Goal: Task Accomplishment & Management: Manage account settings

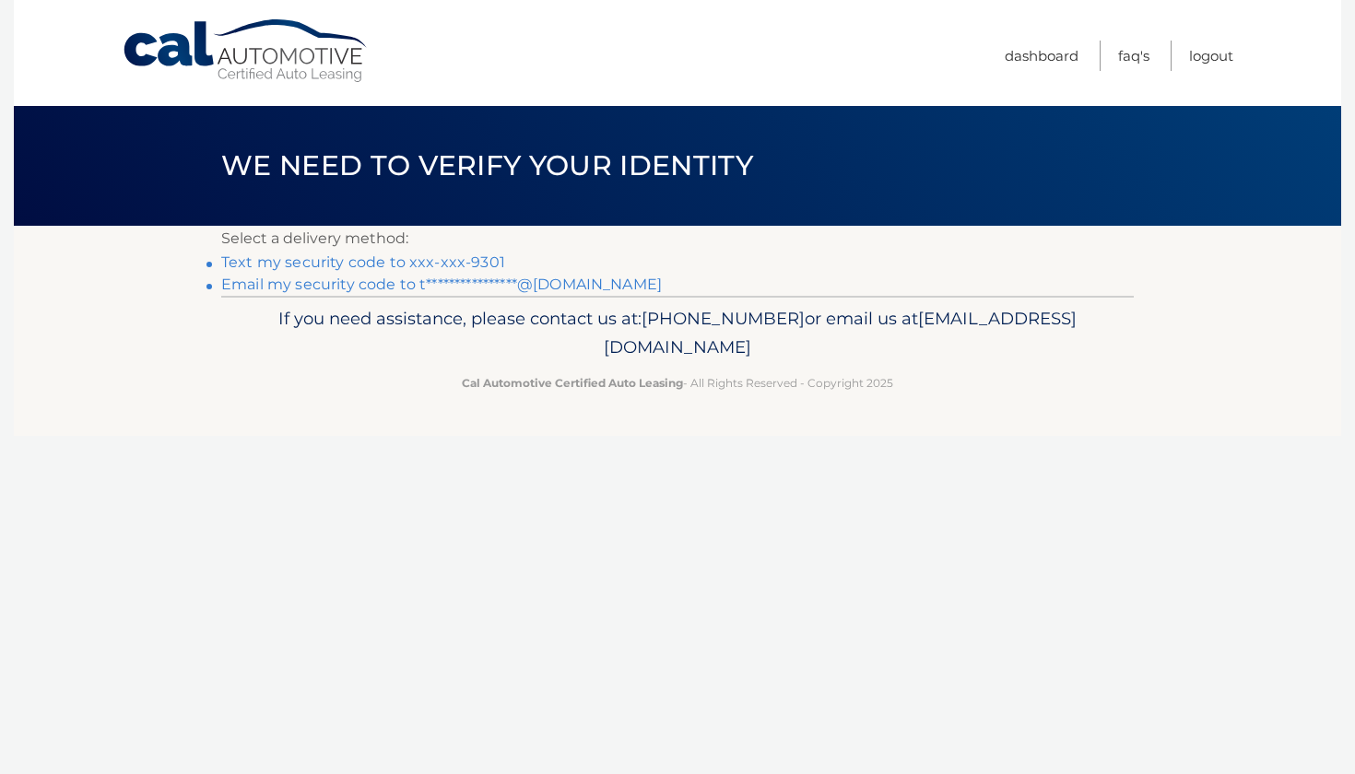
click at [392, 266] on link "Text my security code to xxx-xxx-9301" at bounding box center [363, 262] width 284 height 18
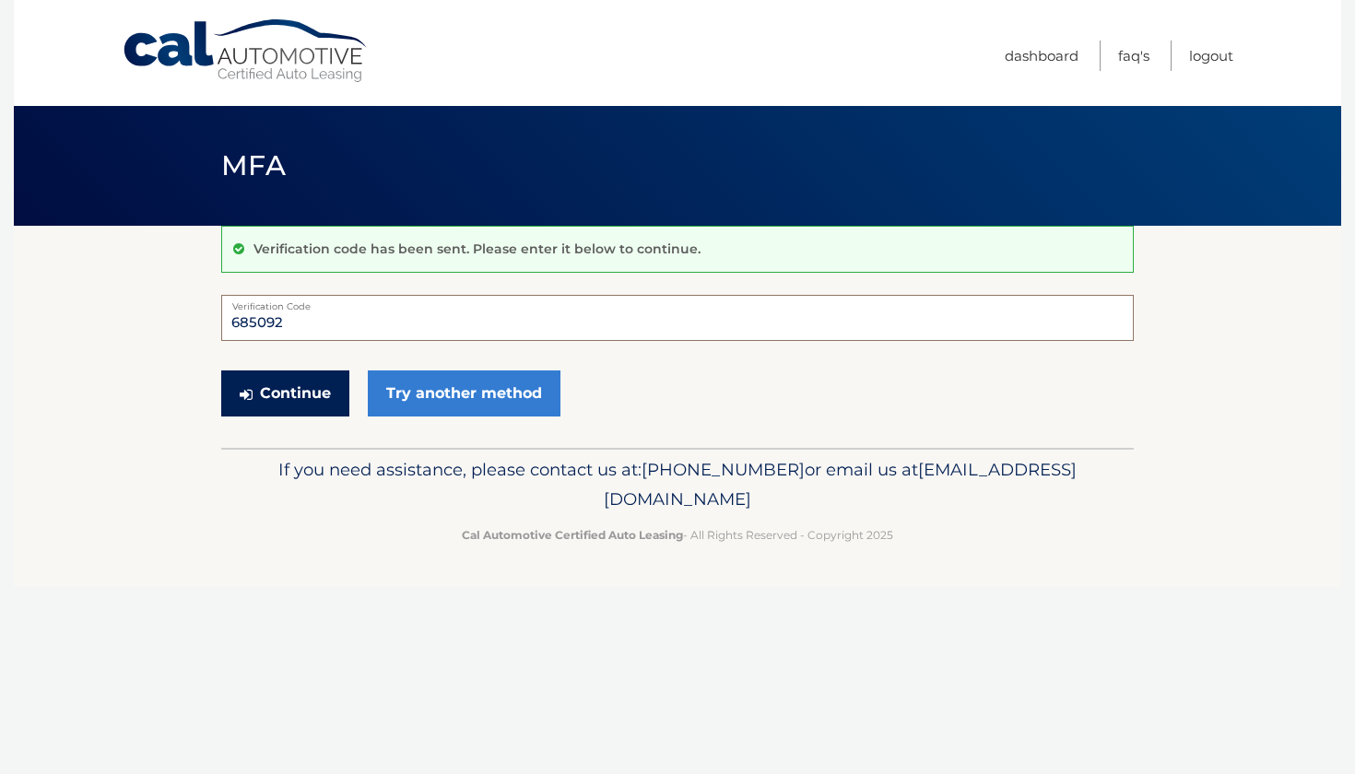
type input "685092"
click at [348, 410] on button "Continue" at bounding box center [285, 393] width 128 height 46
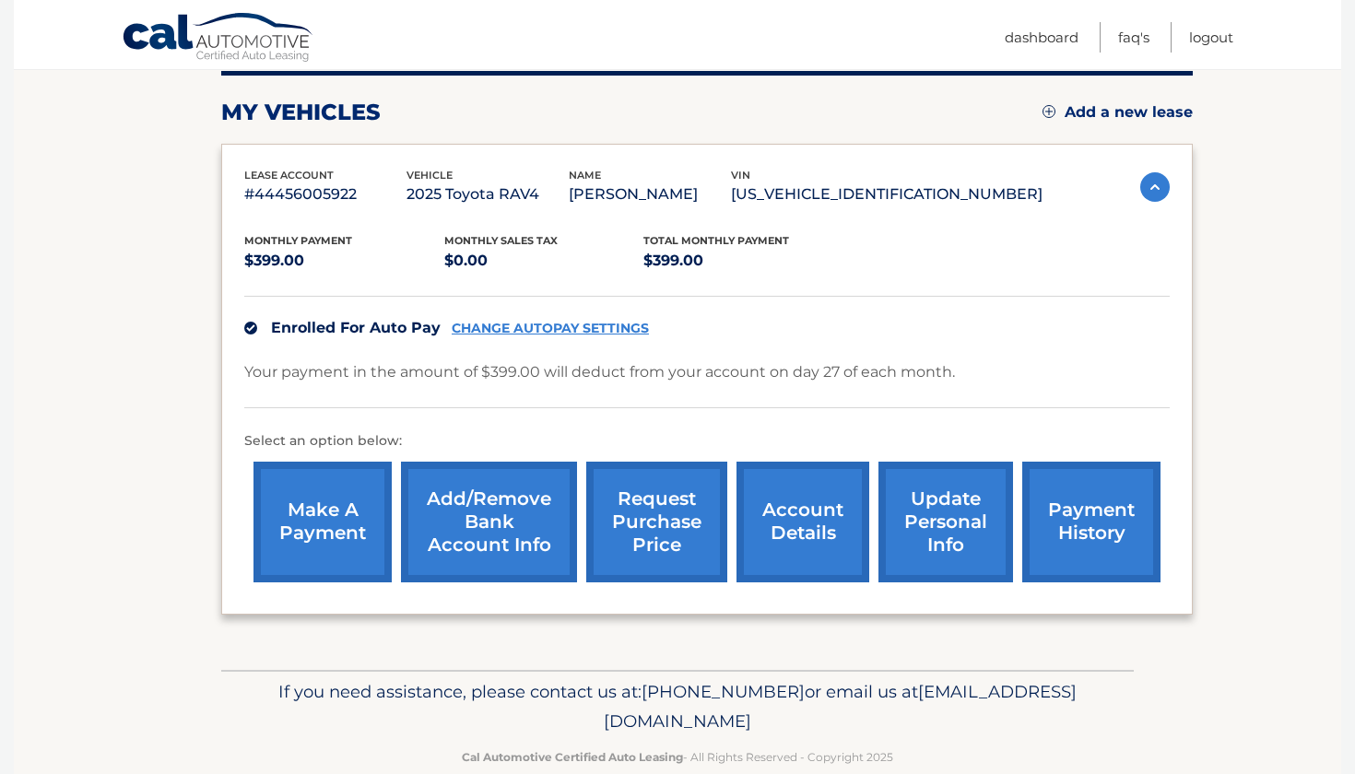
scroll to position [234, 0]
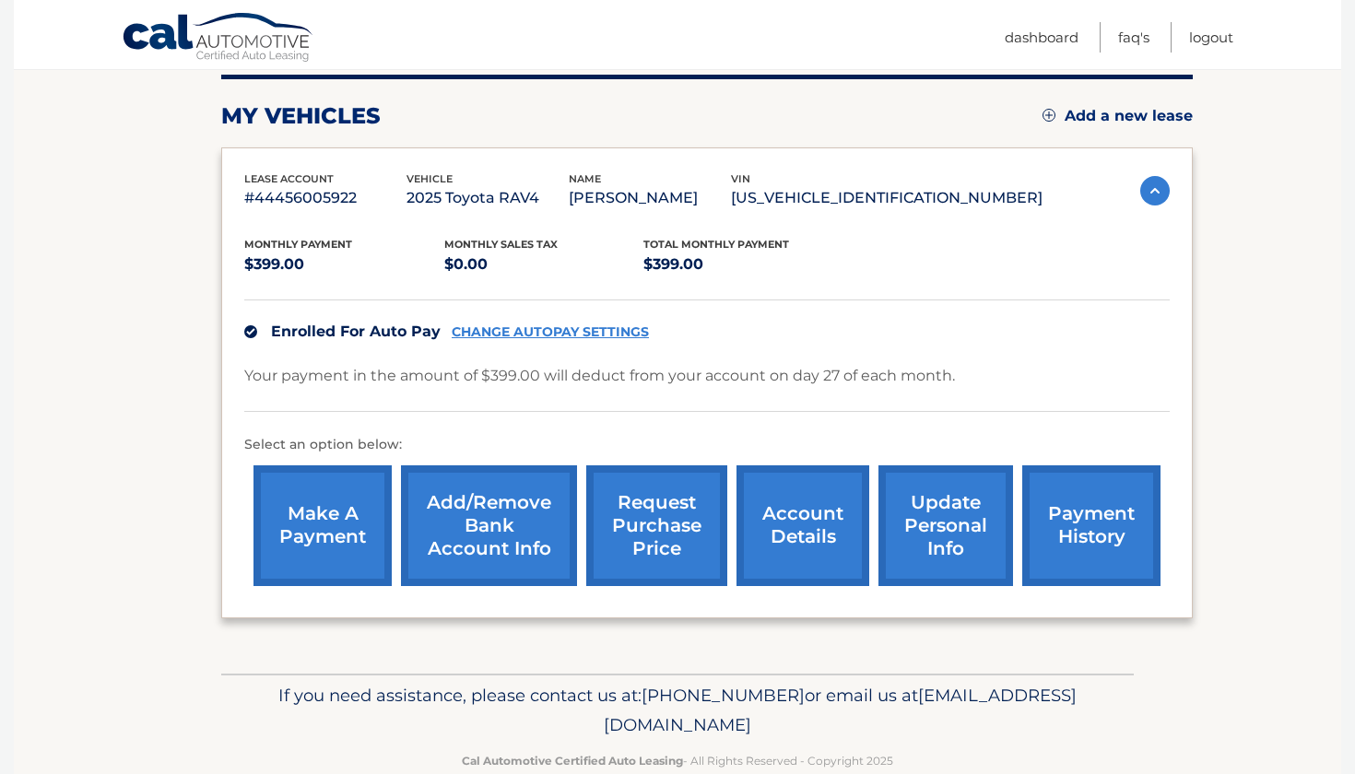
click at [607, 331] on link "CHANGE AUTOPAY SETTINGS" at bounding box center [550, 332] width 197 height 16
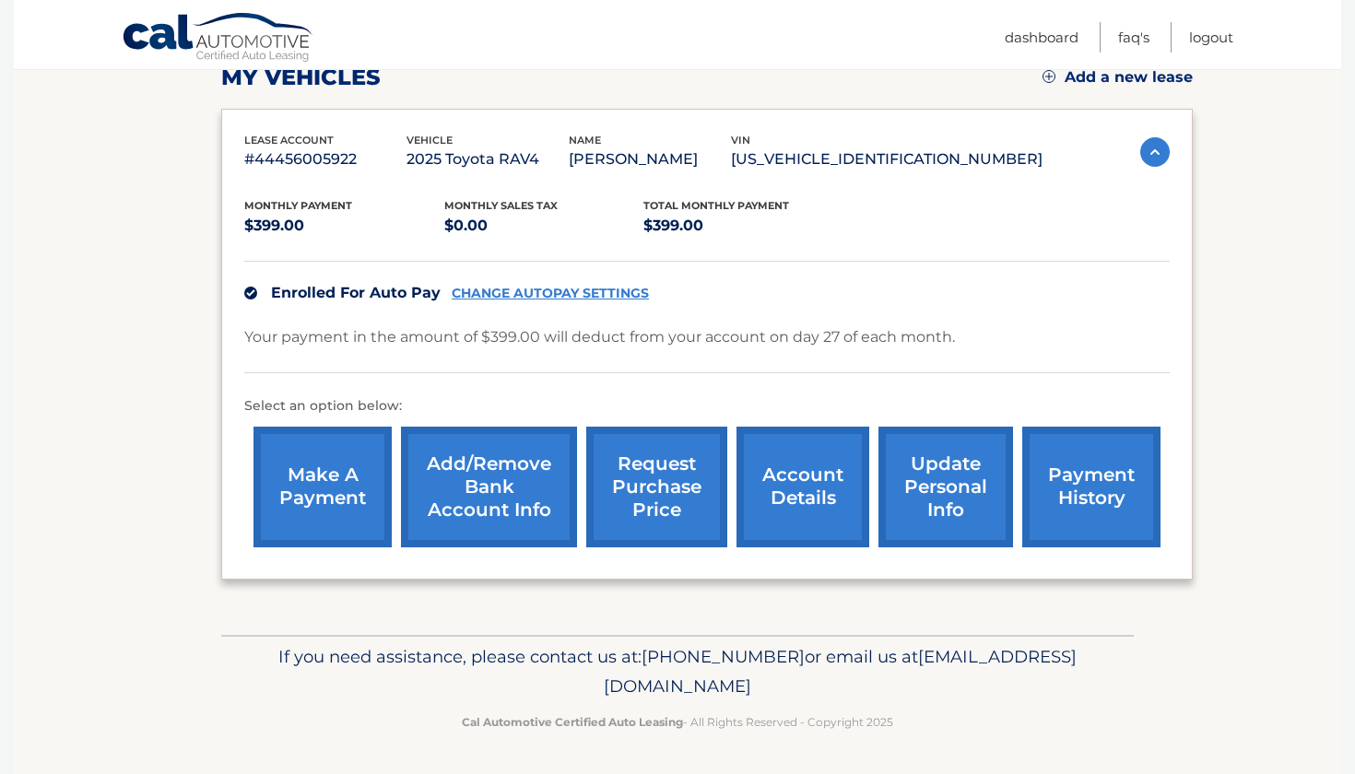
scroll to position [269, 0]
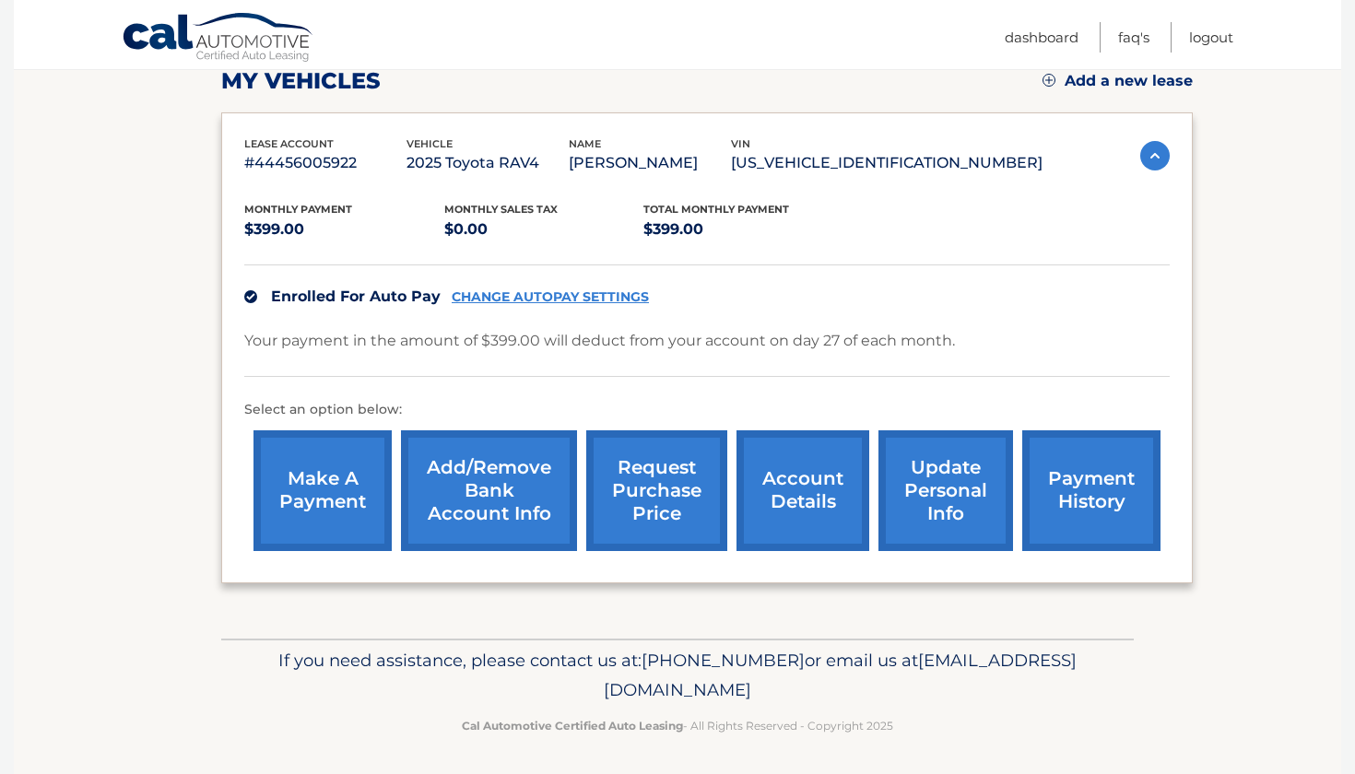
click at [1161, 151] on img at bounding box center [1154, 155] width 29 height 29
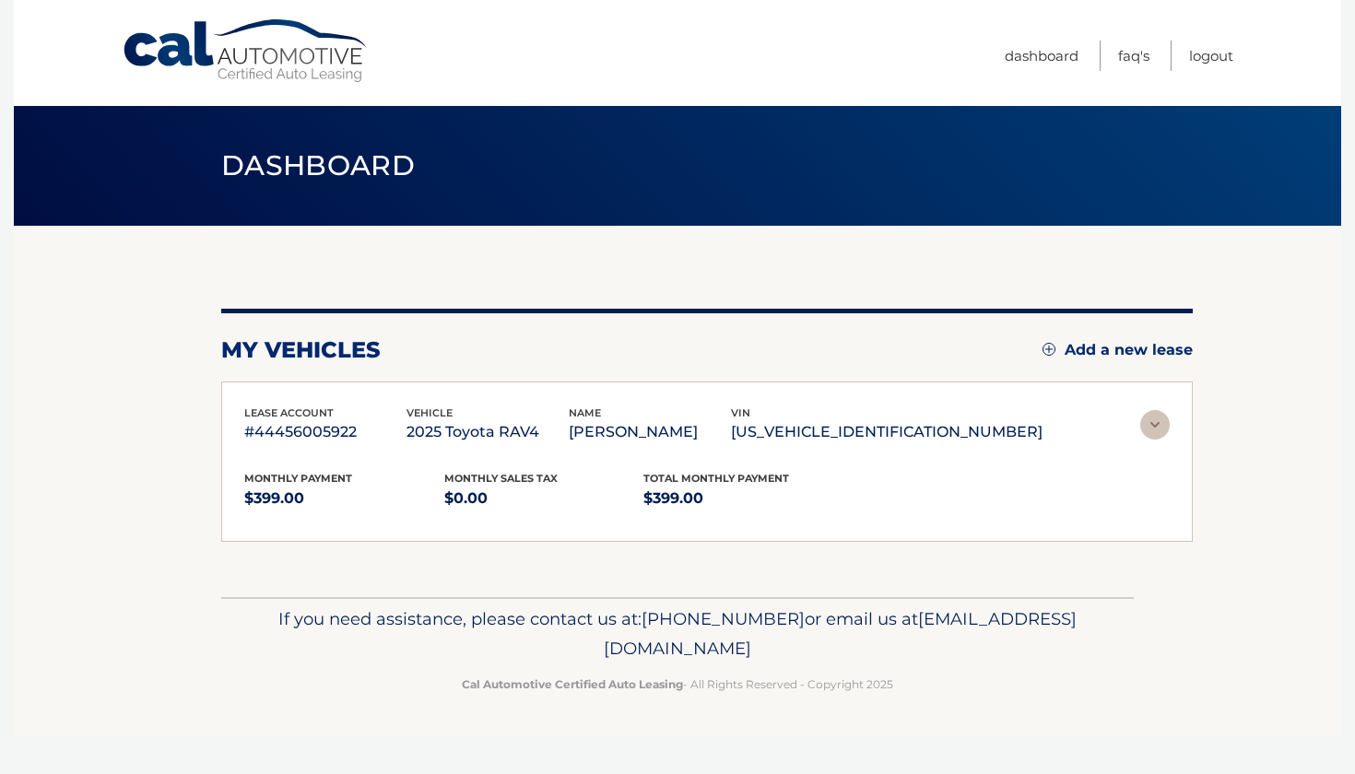
scroll to position [0, 0]
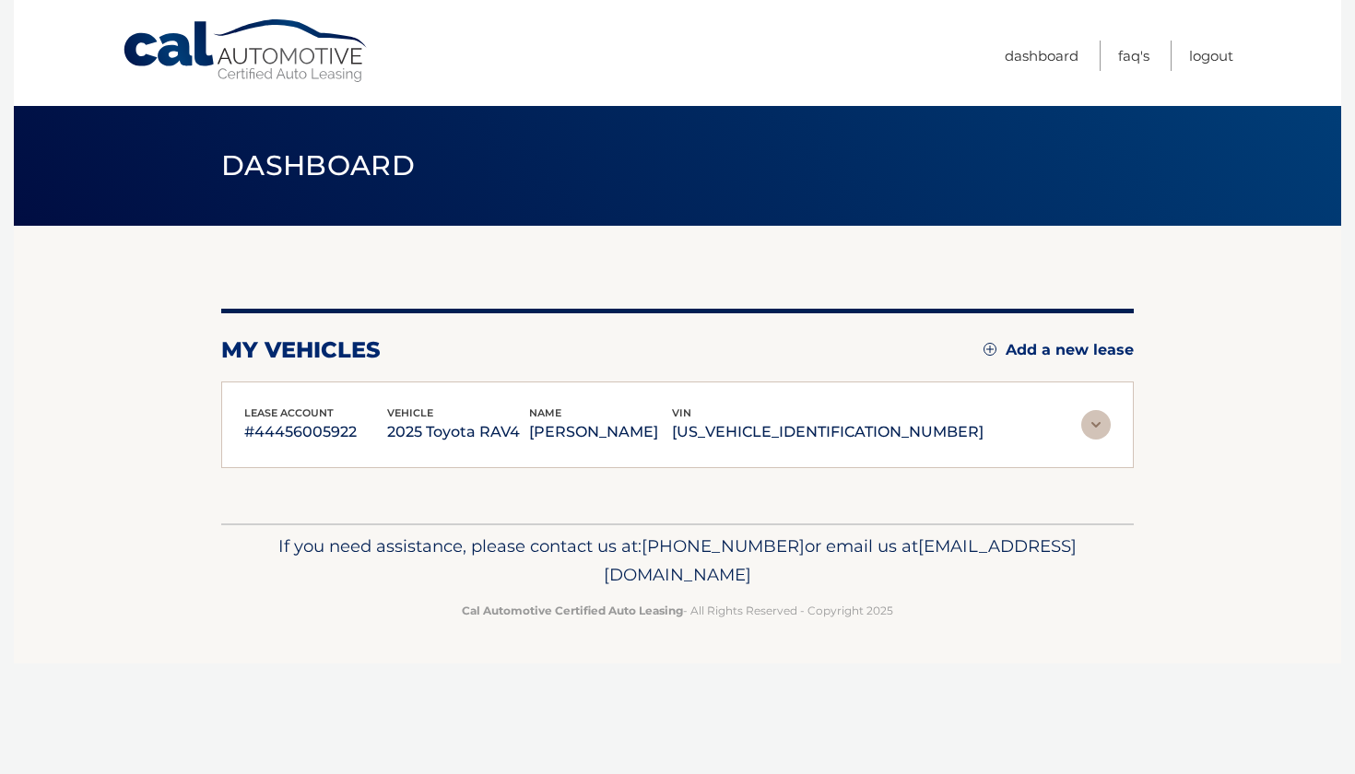
click at [1088, 414] on img at bounding box center [1095, 424] width 29 height 29
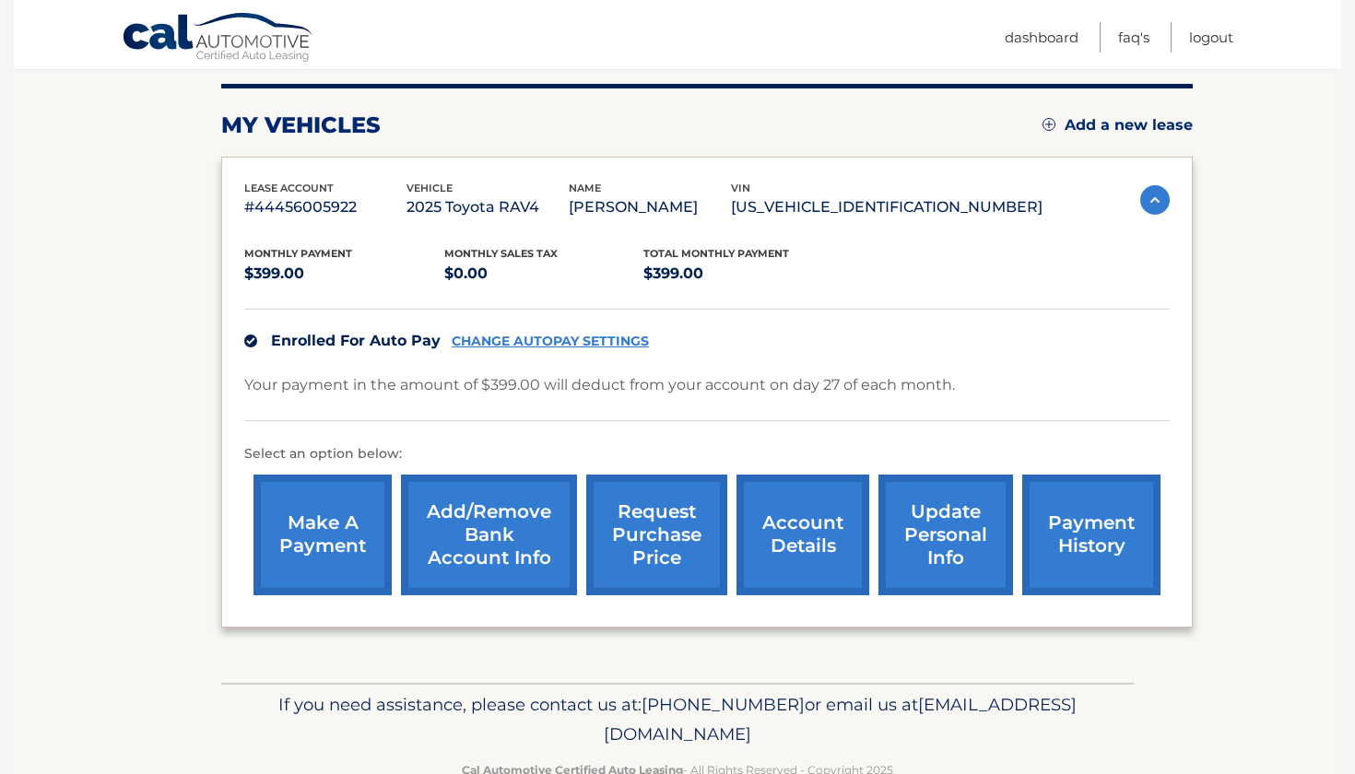
scroll to position [226, 0]
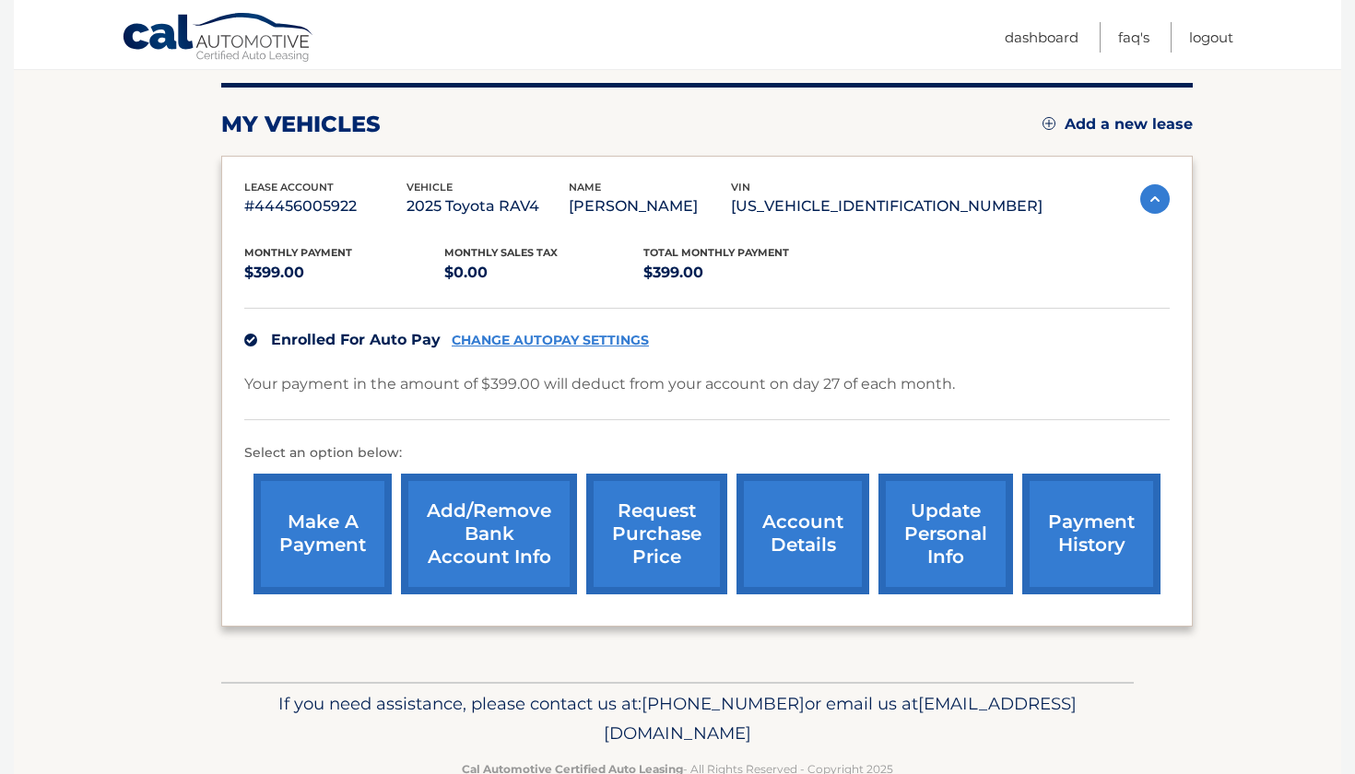
click at [827, 556] on link "account details" at bounding box center [802, 534] width 133 height 121
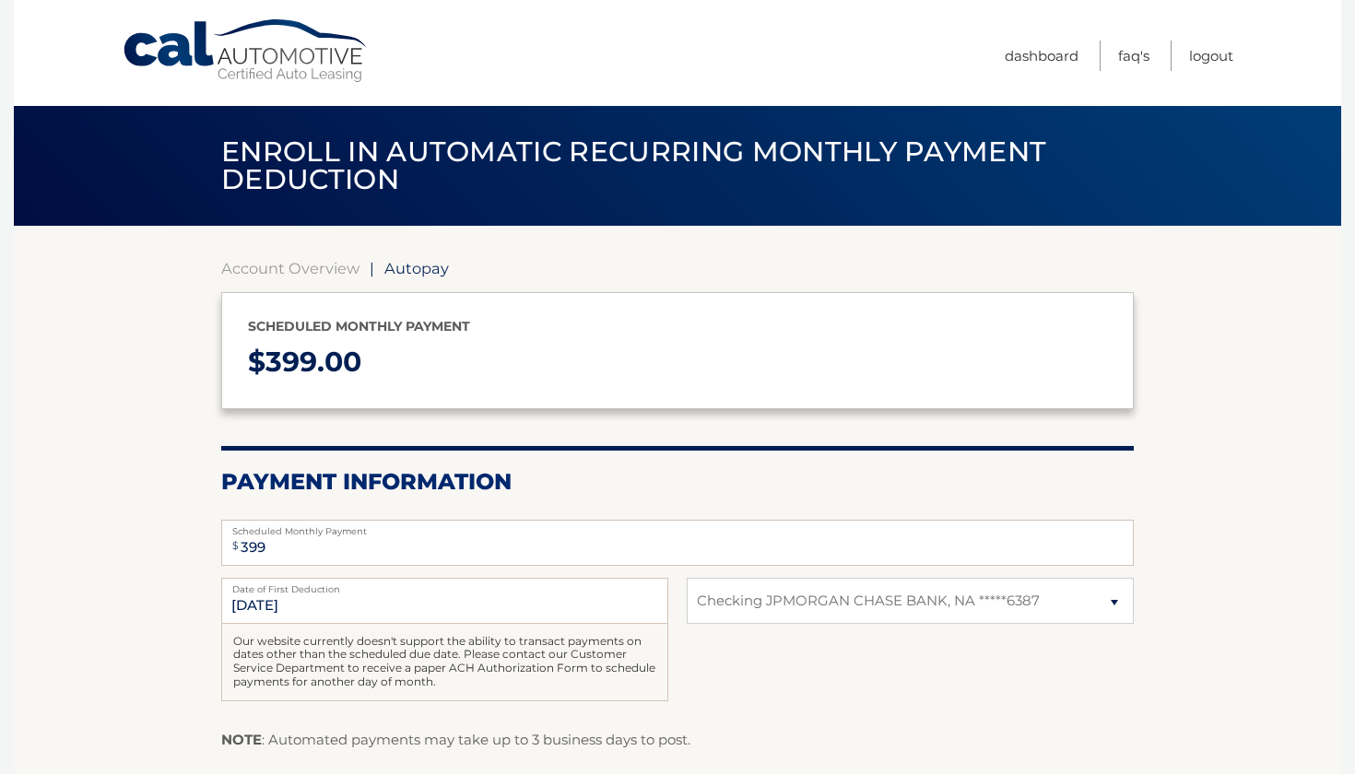
select select "YTM5YzljZmMtYTRlOS00M2FhLWFmZDItZWZlNGExZDY4N2Yx"
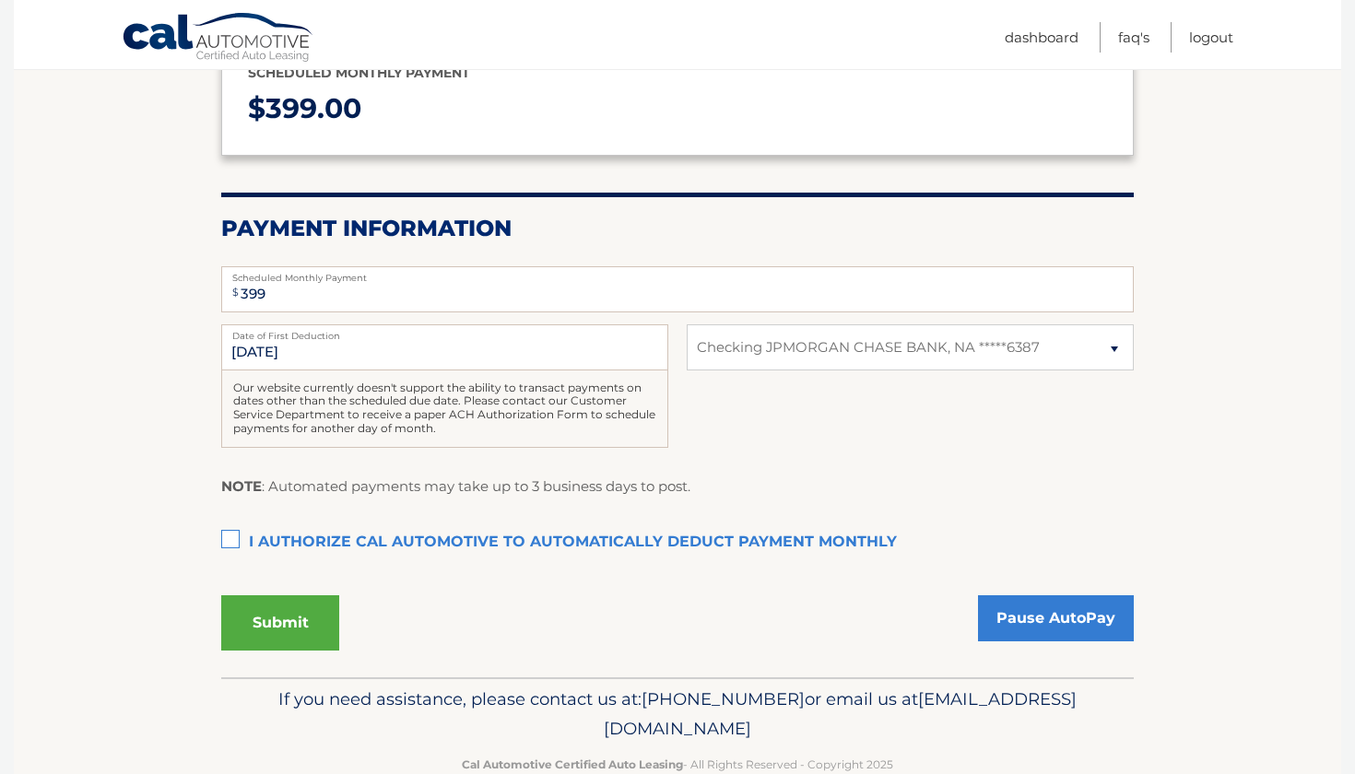
scroll to position [253, 0]
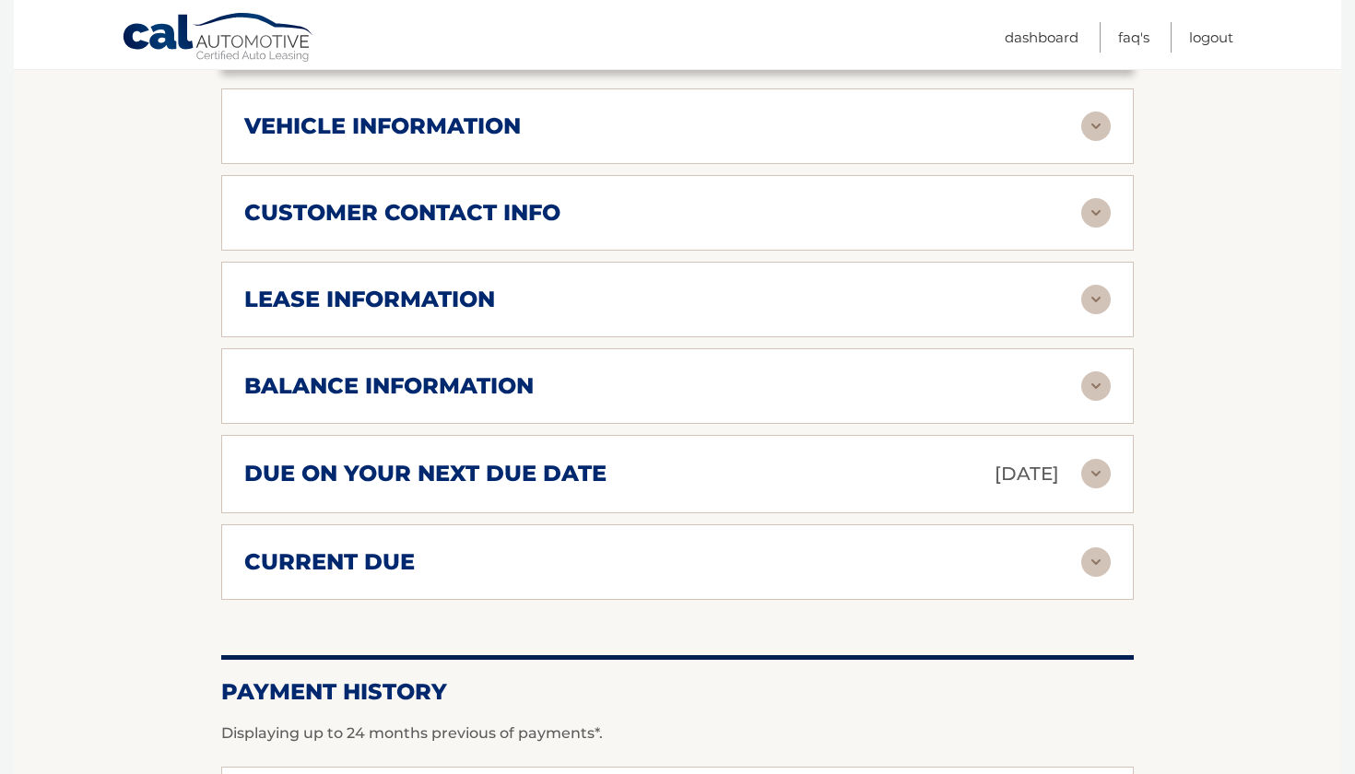
scroll to position [805, 0]
click at [1090, 395] on img at bounding box center [1095, 386] width 29 height 29
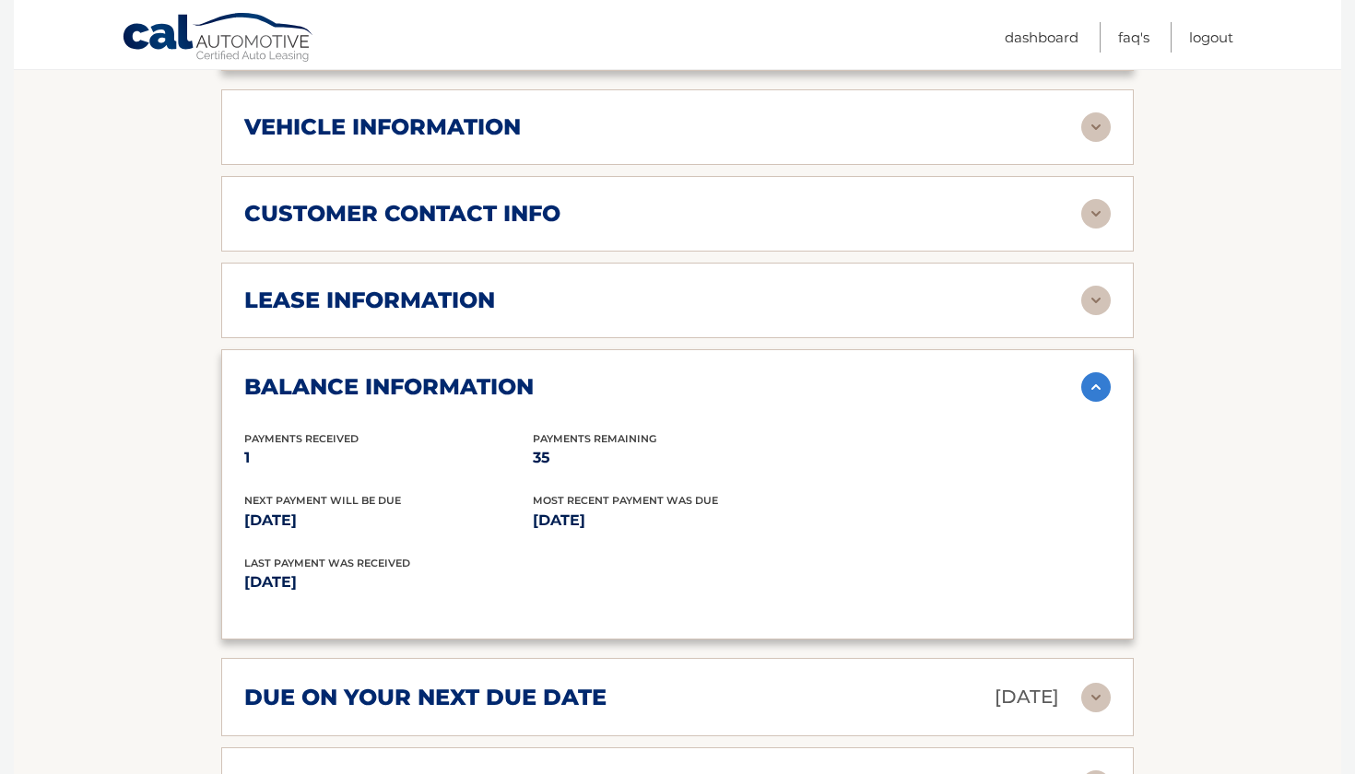
click at [1090, 395] on img at bounding box center [1095, 386] width 29 height 29
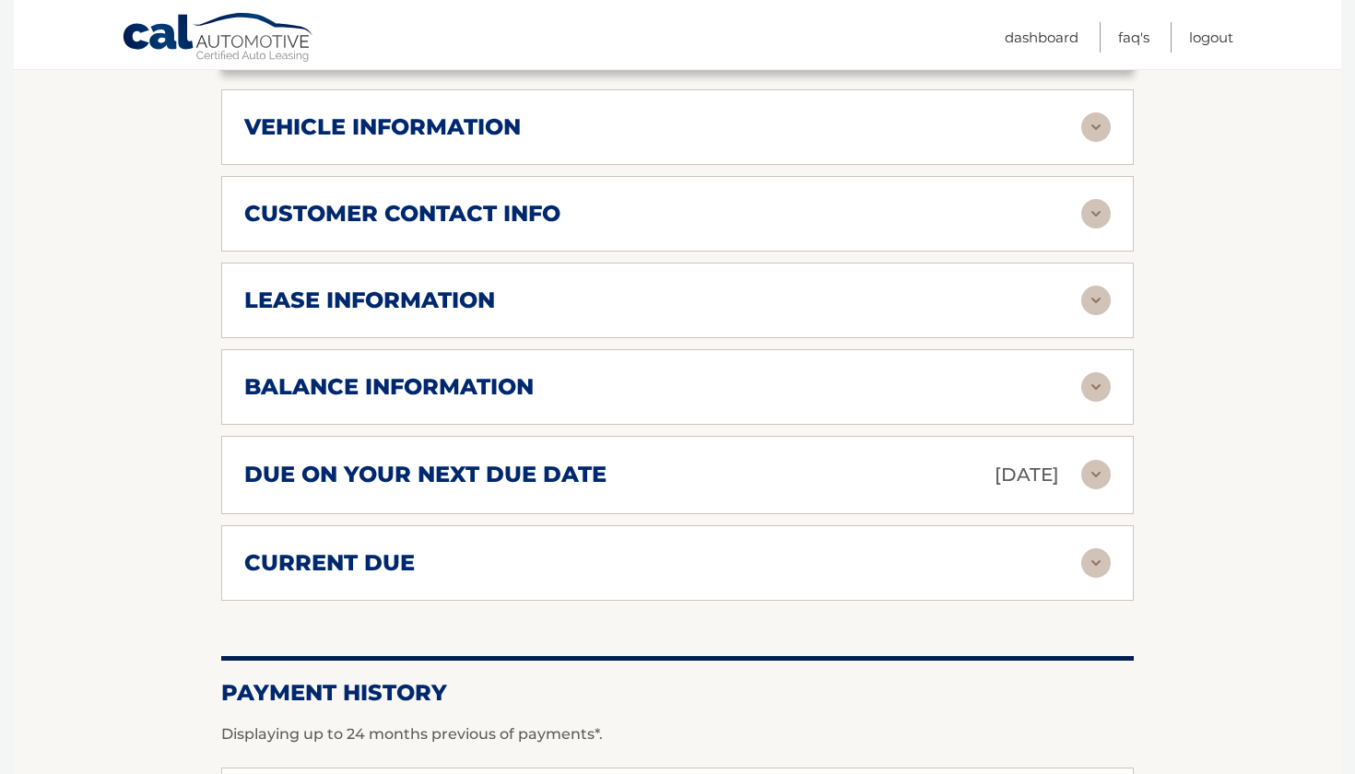
click at [1089, 288] on img at bounding box center [1095, 300] width 29 height 29
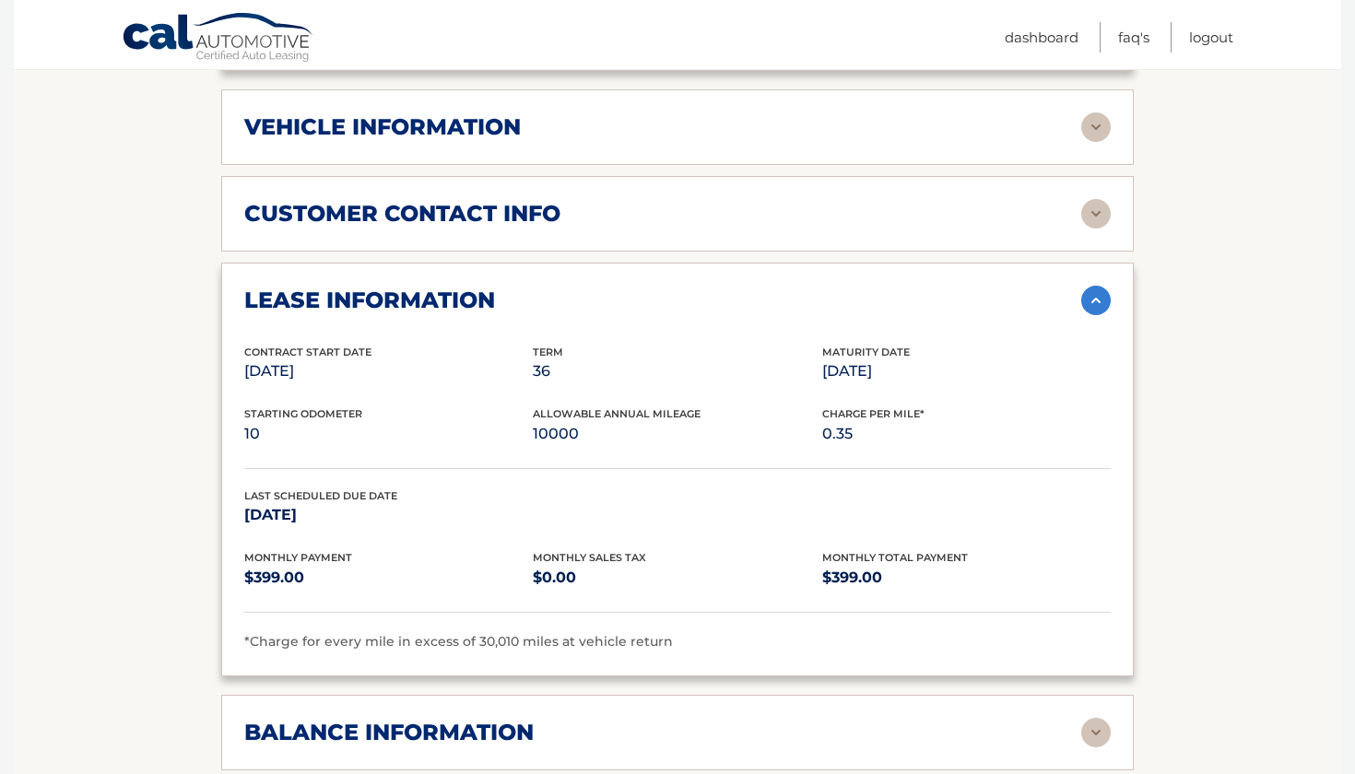
click at [1089, 288] on img at bounding box center [1095, 300] width 29 height 29
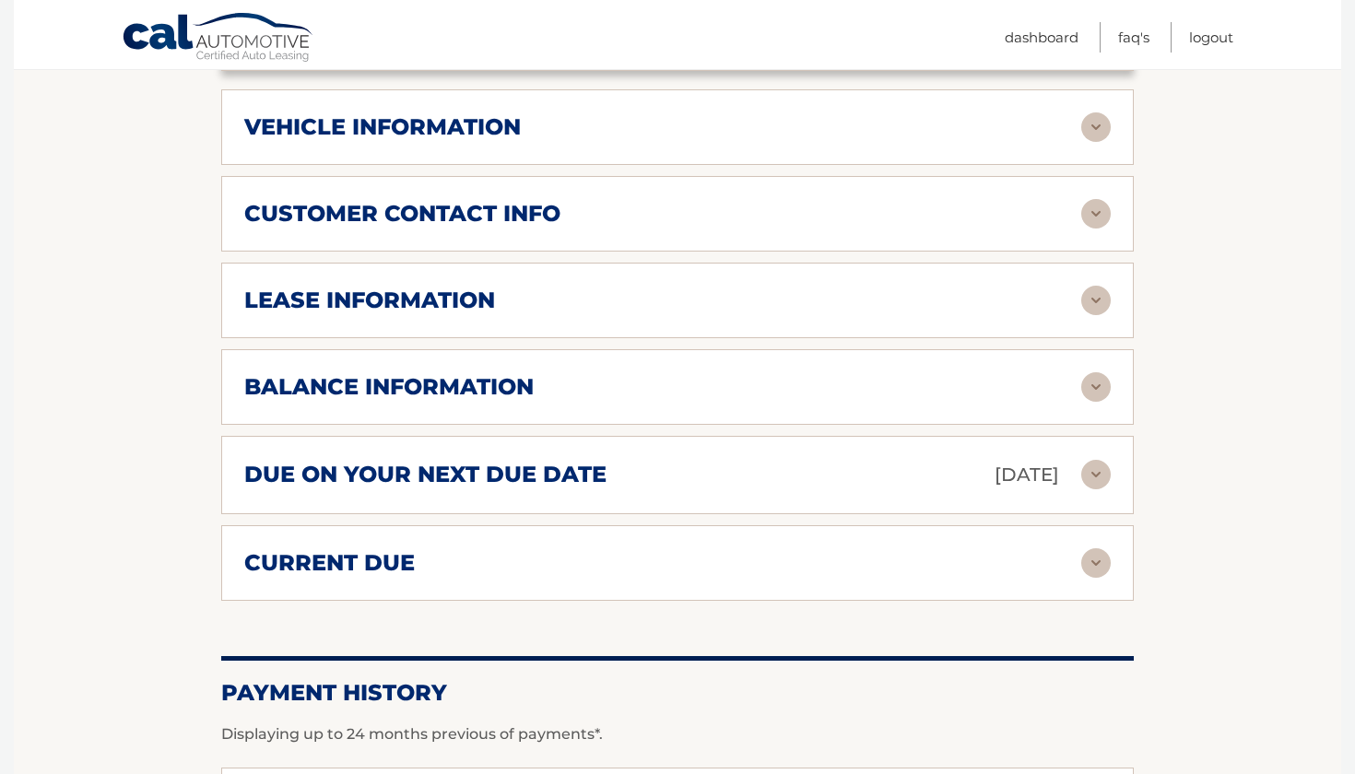
click at [1088, 218] on img at bounding box center [1095, 213] width 29 height 29
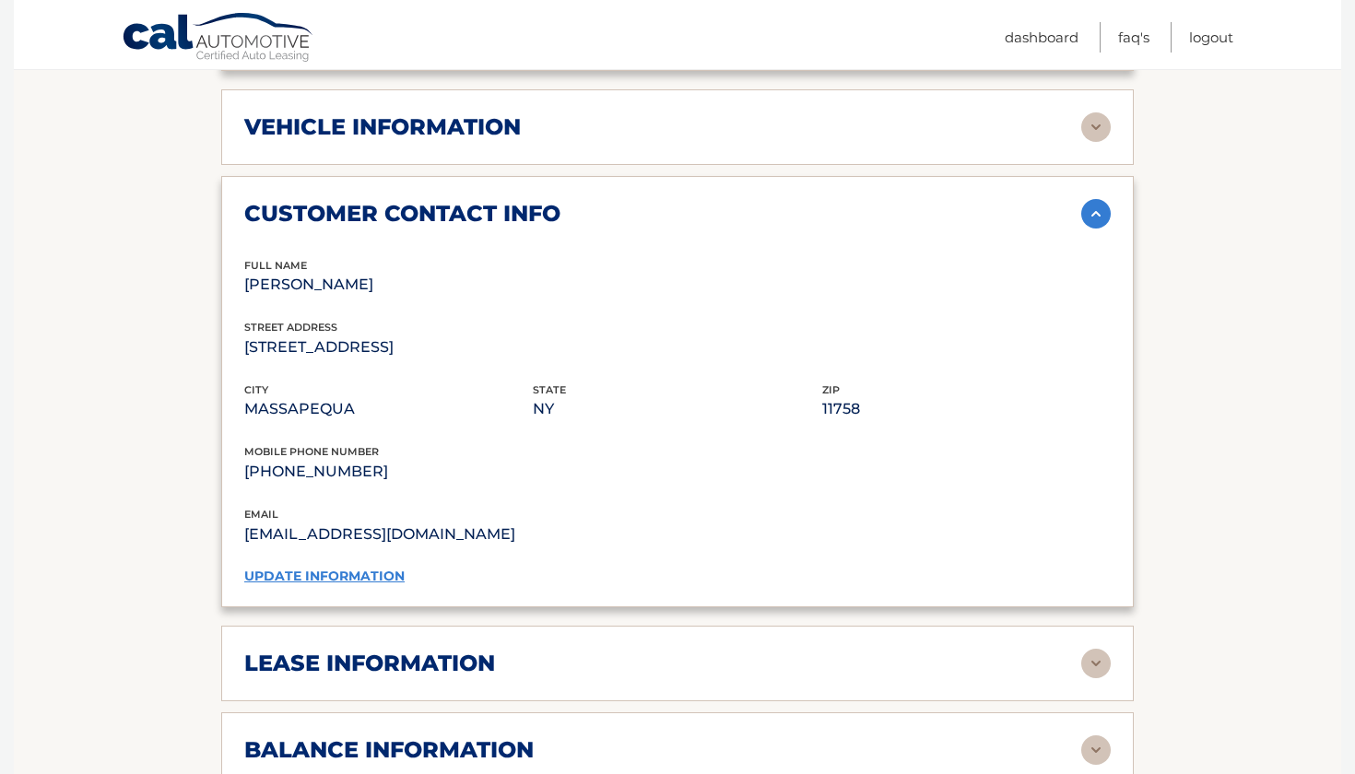
click at [1088, 218] on img at bounding box center [1095, 213] width 29 height 29
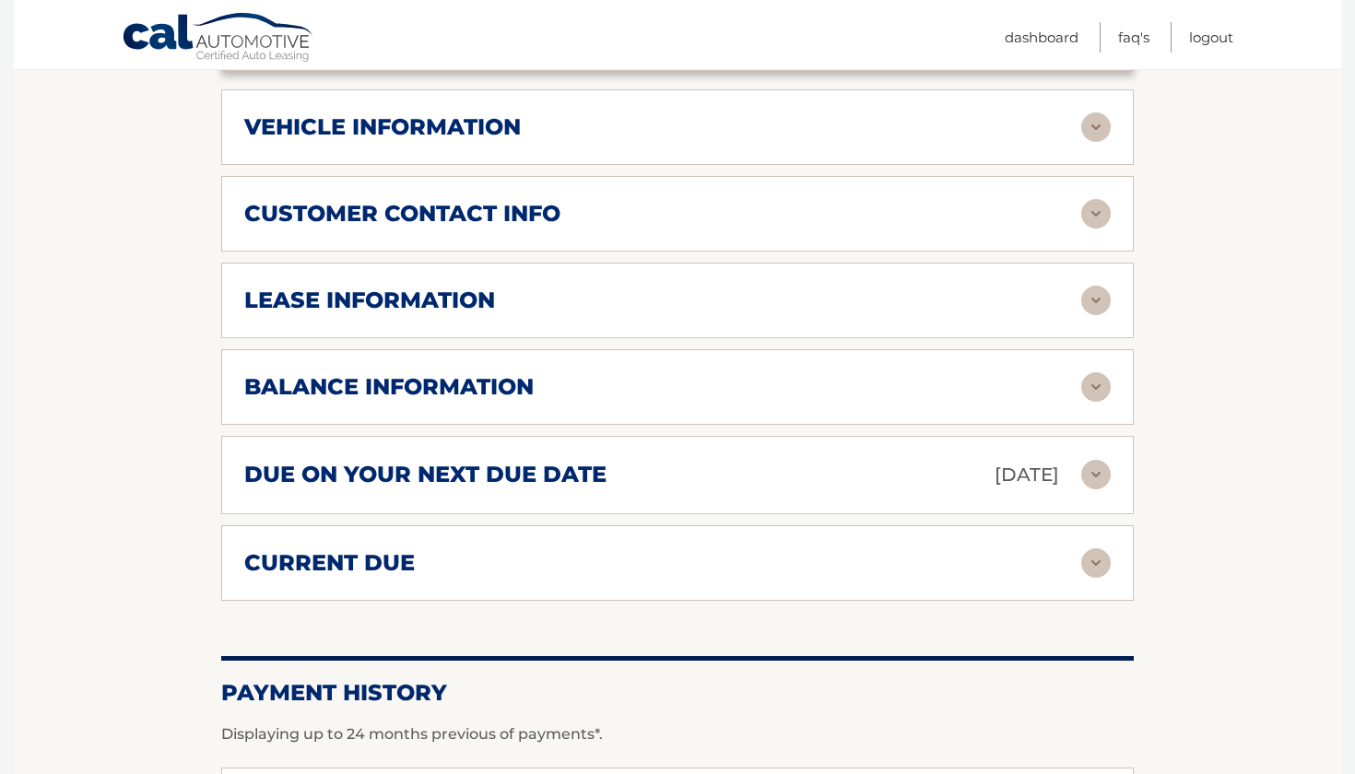
click at [1090, 123] on img at bounding box center [1095, 126] width 29 height 29
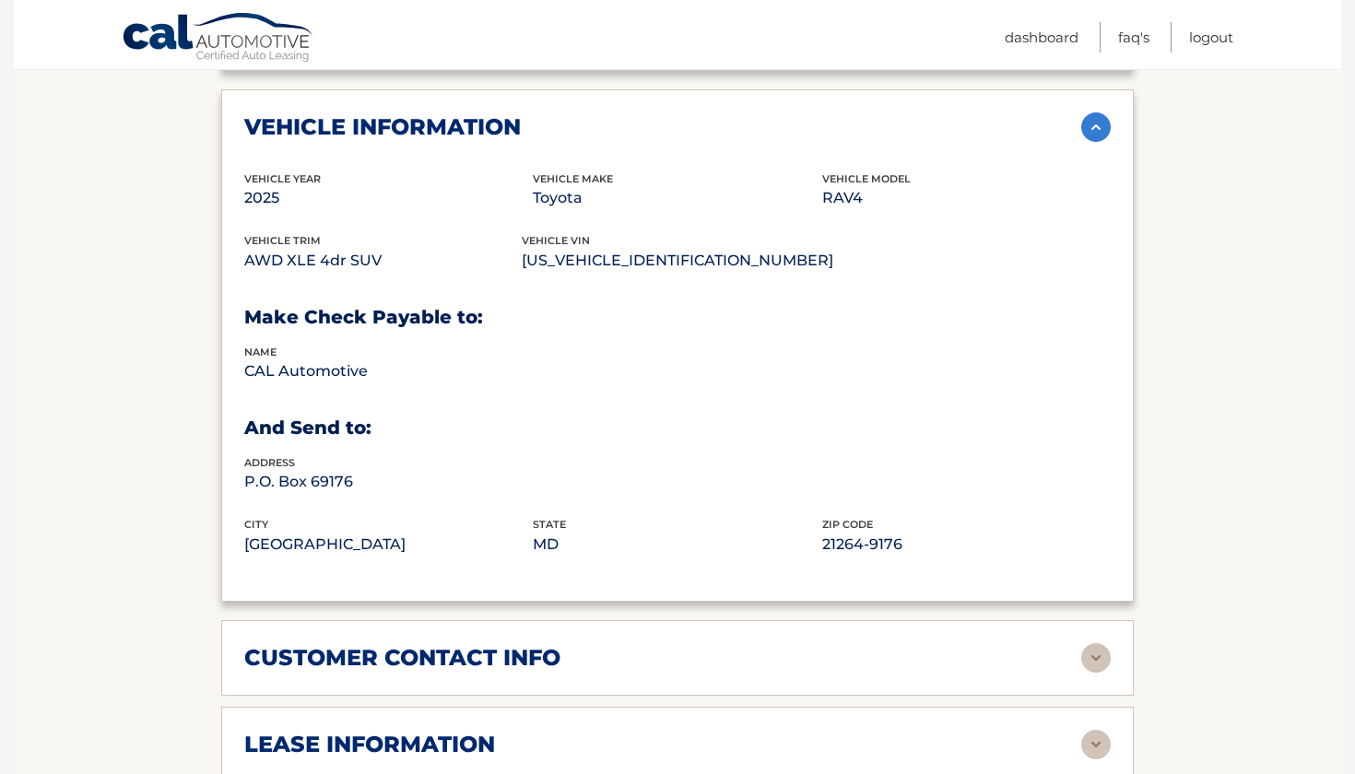
click at [1090, 123] on img at bounding box center [1095, 126] width 29 height 29
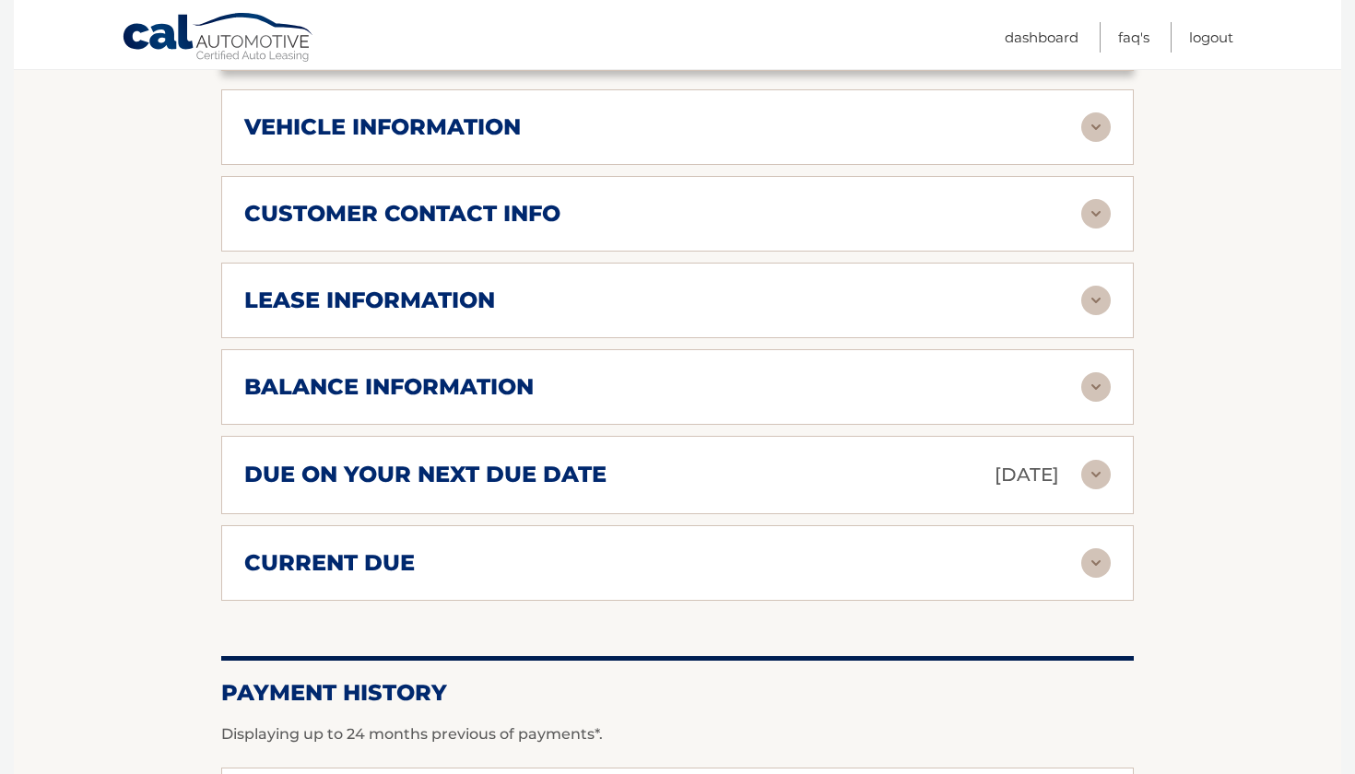
click at [1087, 560] on img at bounding box center [1095, 562] width 29 height 29
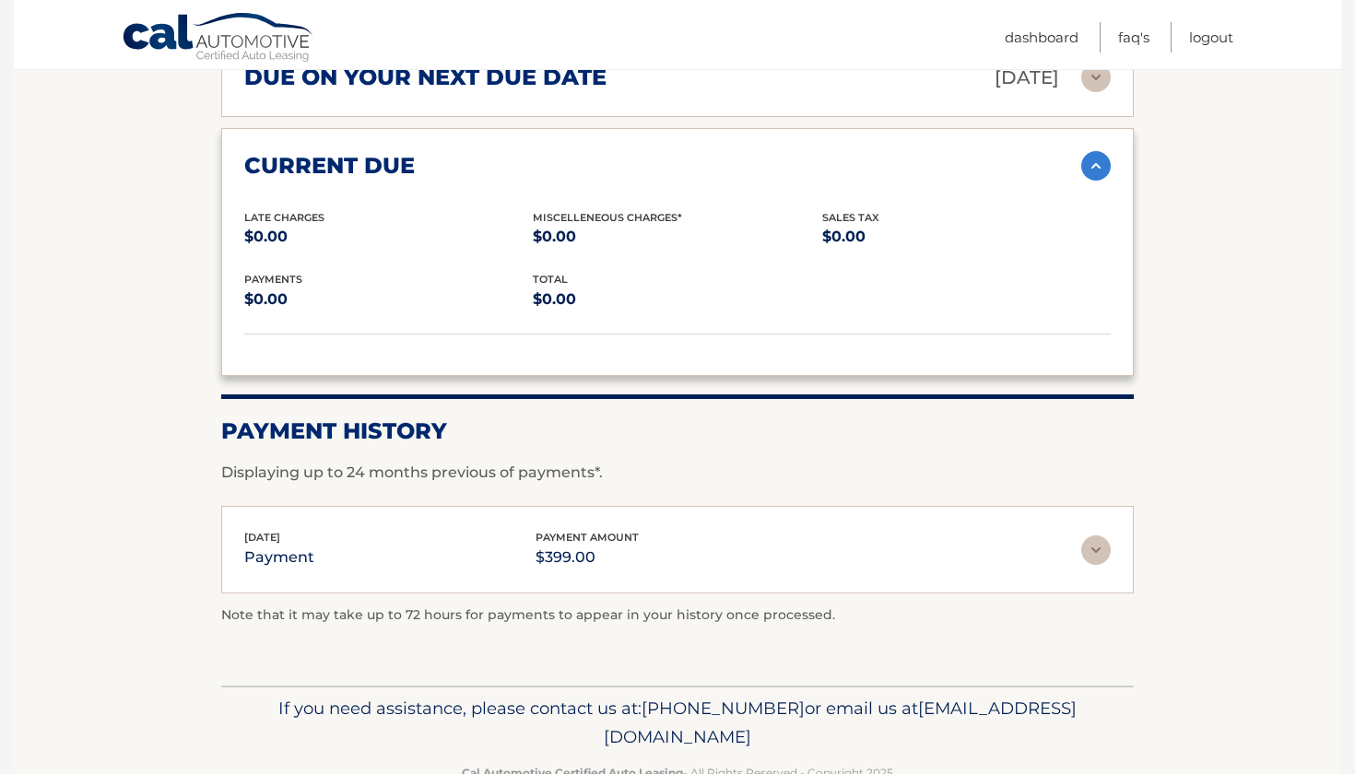
scroll to position [1205, 0]
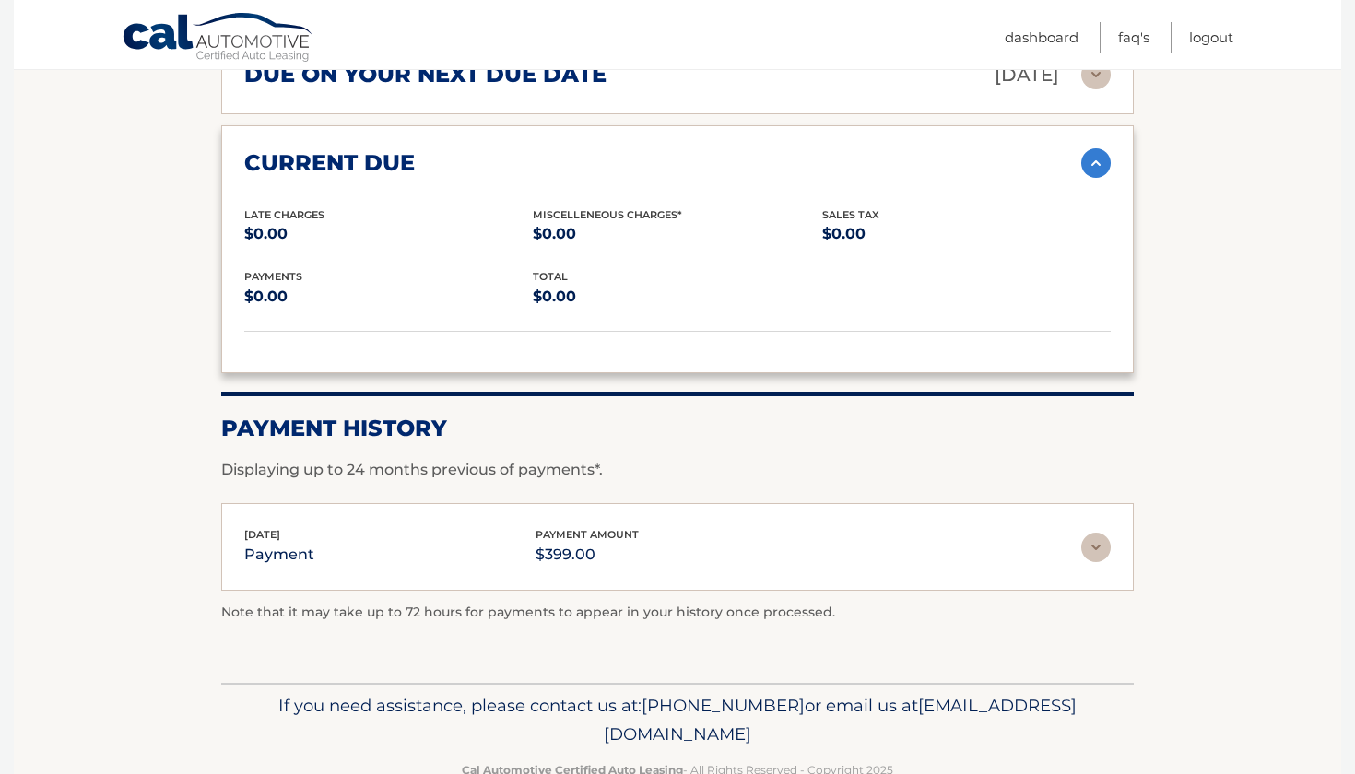
click at [1100, 163] on img at bounding box center [1095, 162] width 29 height 29
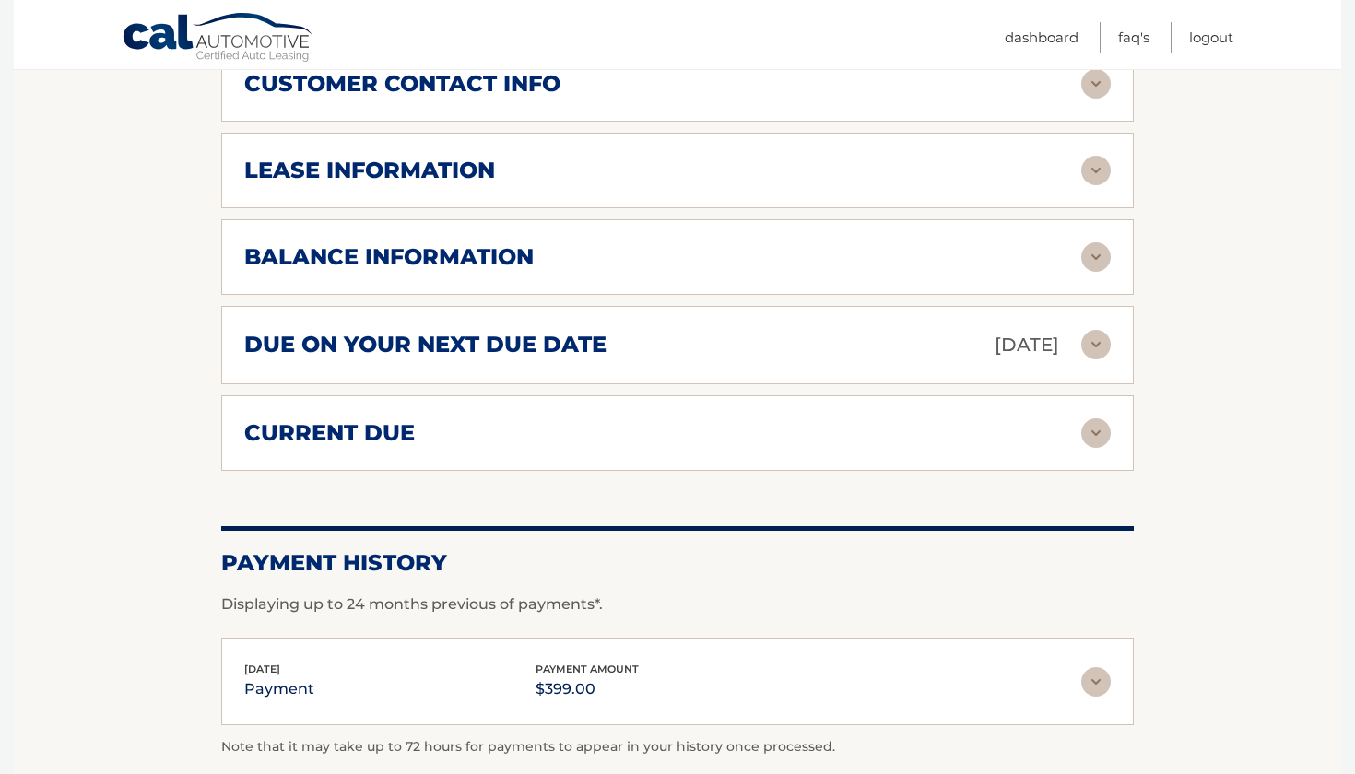
scroll to position [934, 0]
click at [1109, 353] on img at bounding box center [1095, 345] width 29 height 29
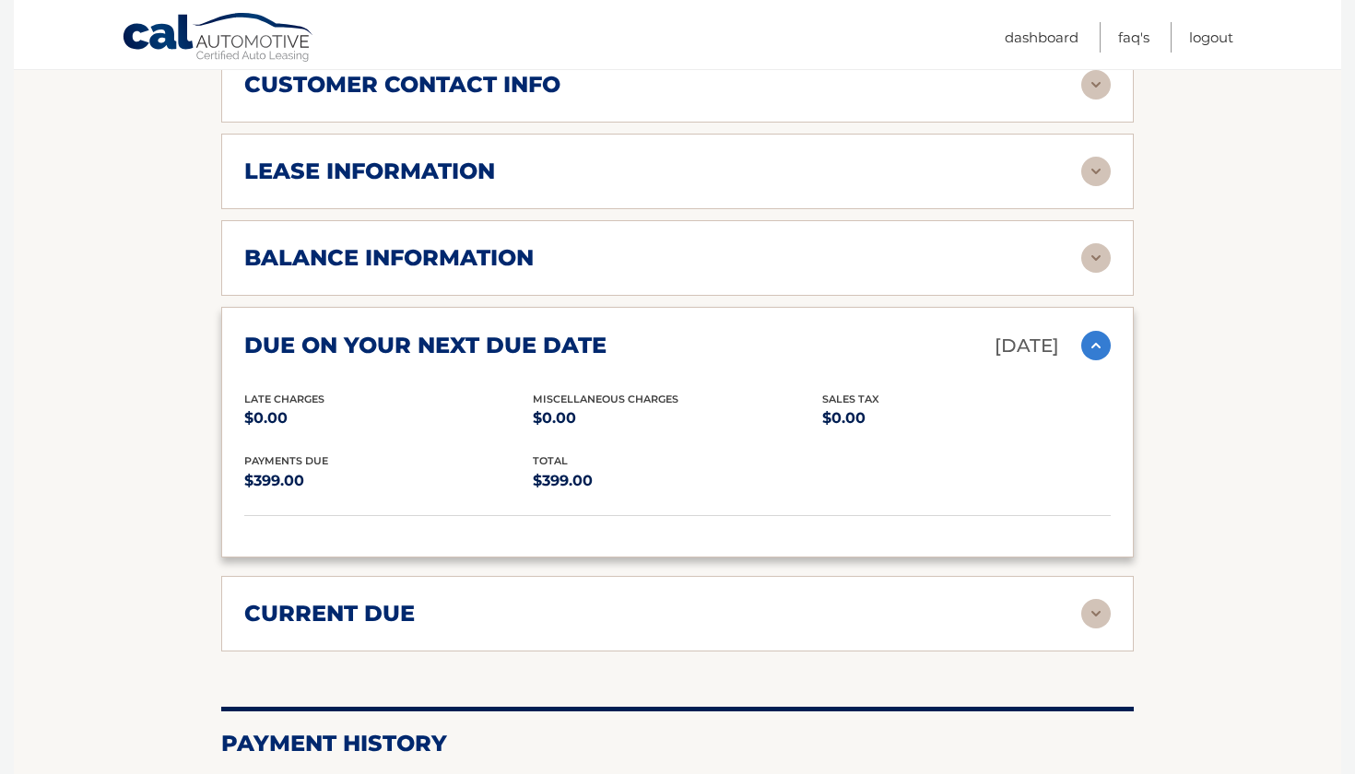
click at [1097, 347] on img at bounding box center [1095, 345] width 29 height 29
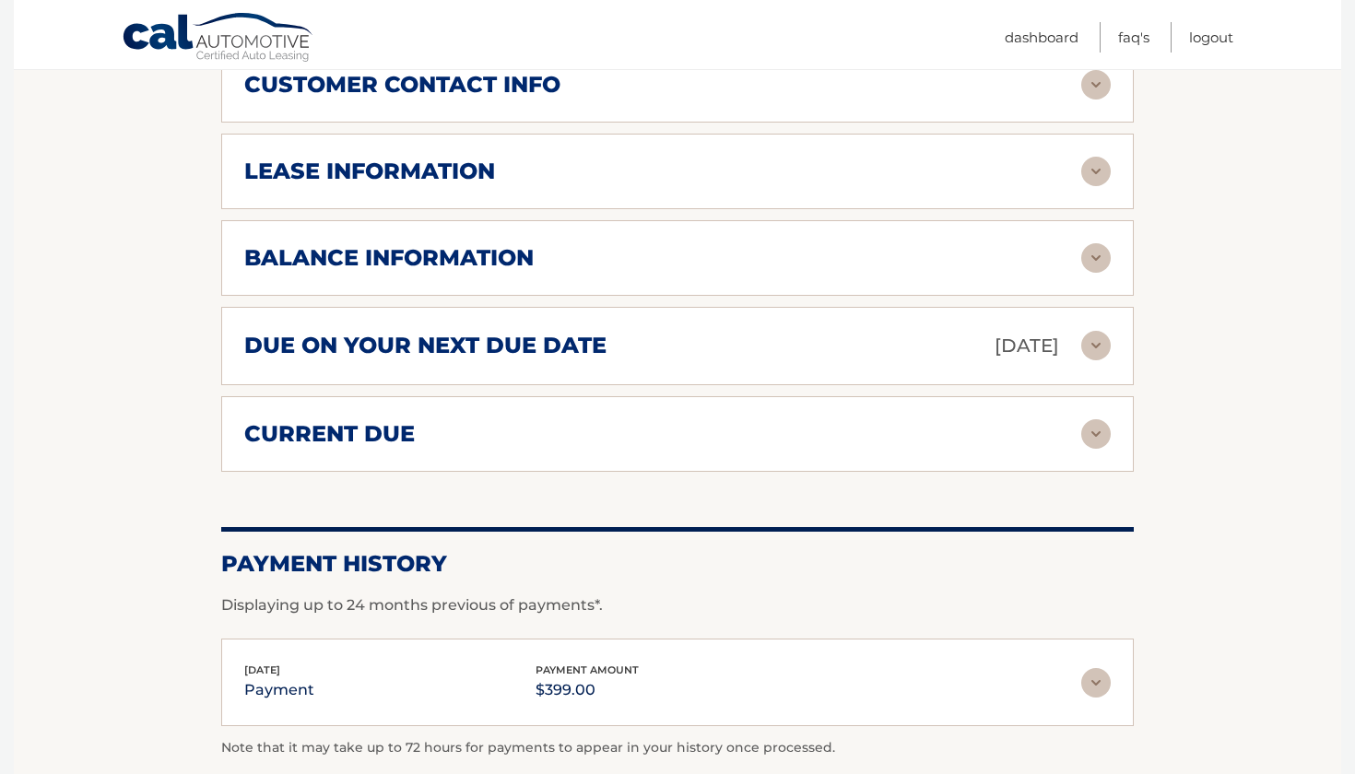
click at [1086, 255] on img at bounding box center [1095, 257] width 29 height 29
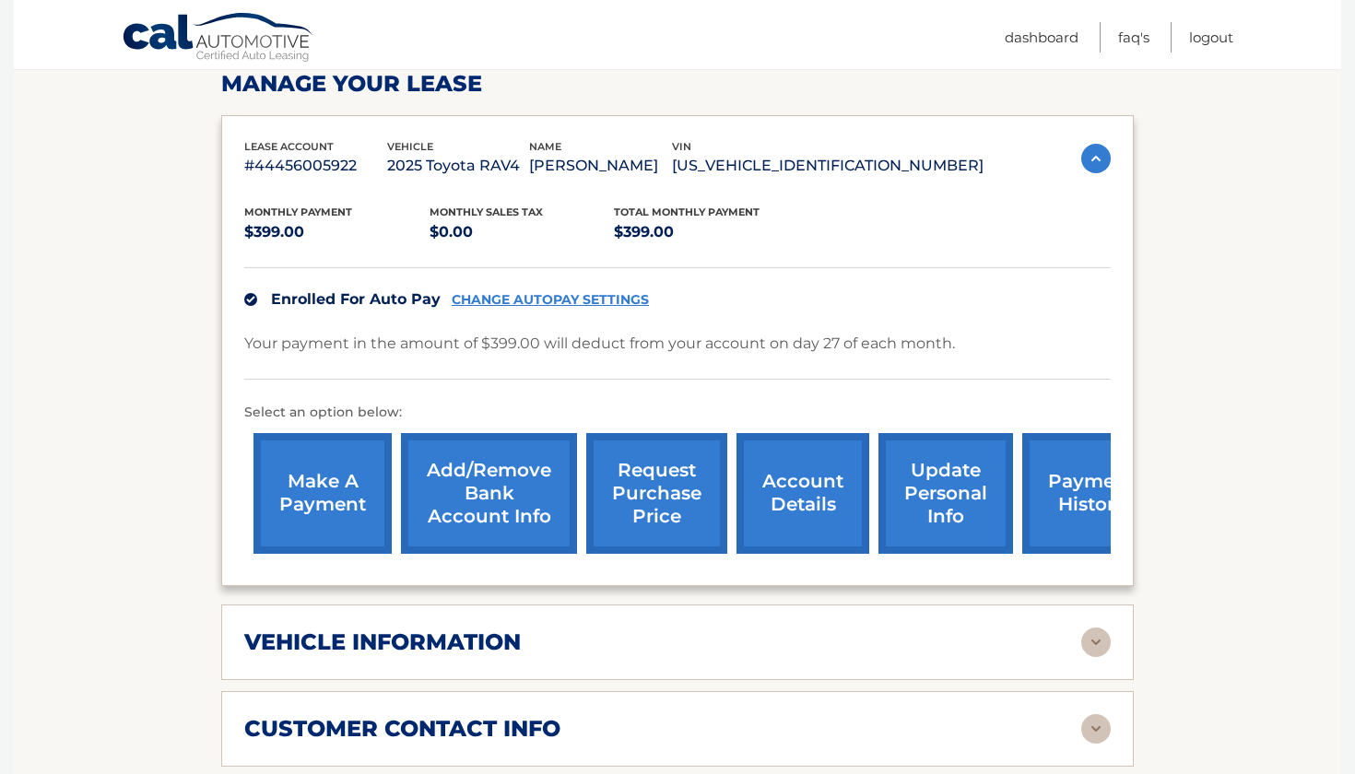
scroll to position [285, 0]
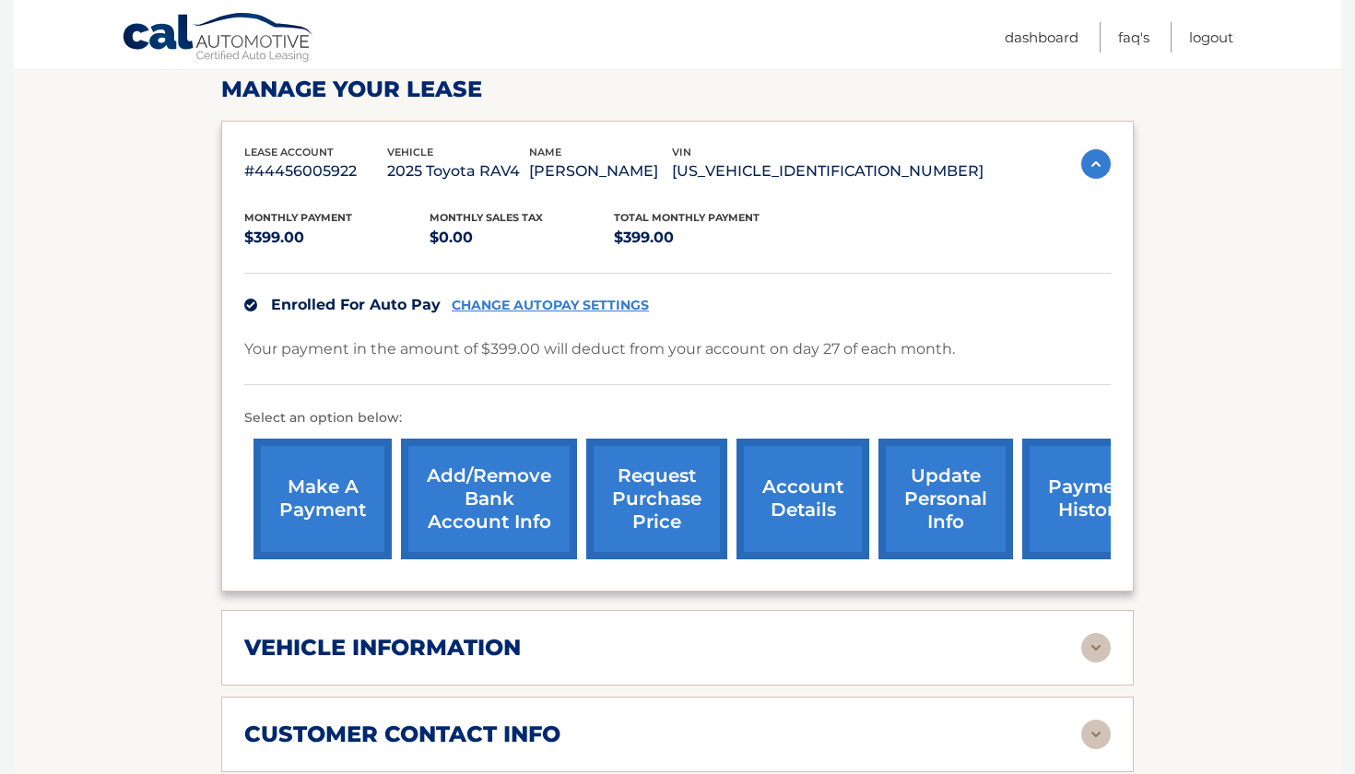
click at [704, 514] on link "request purchase price" at bounding box center [656, 499] width 141 height 121
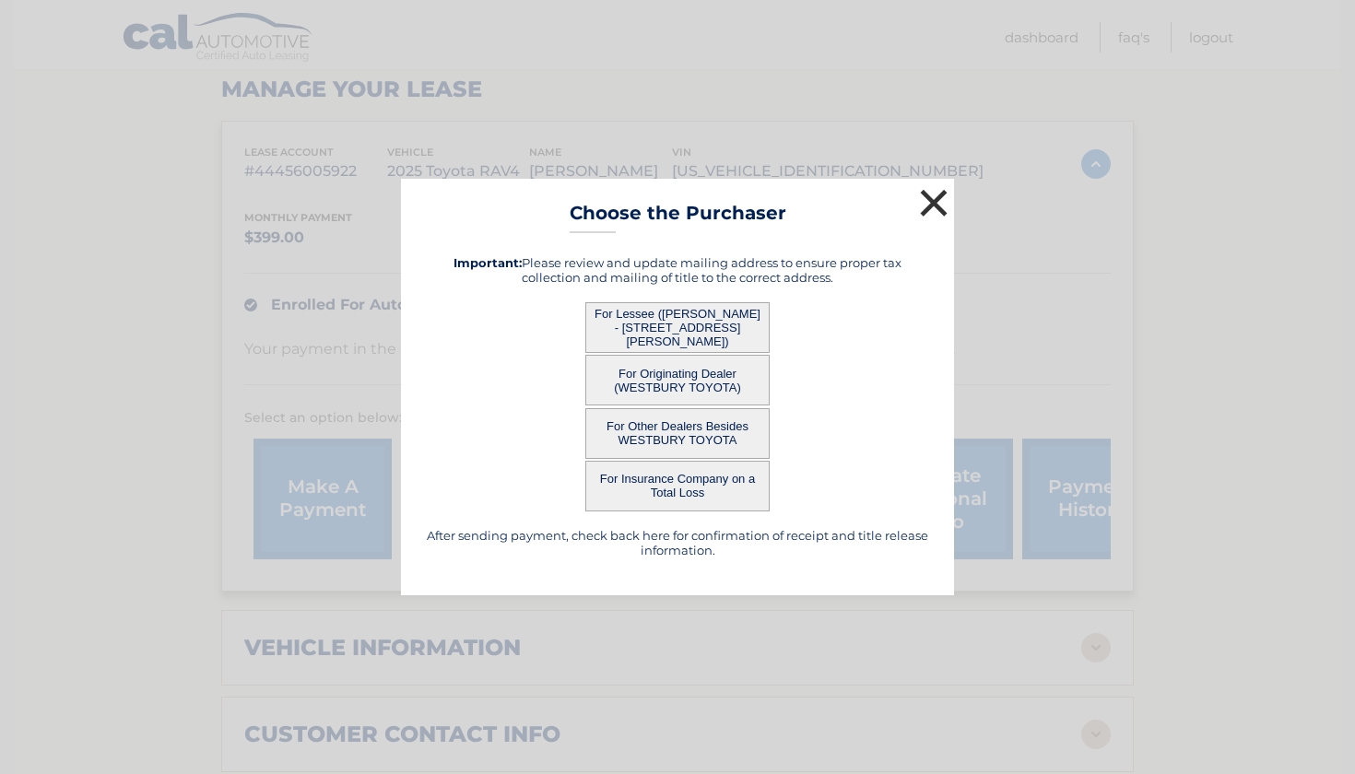
click at [936, 203] on button "×" at bounding box center [933, 202] width 37 height 37
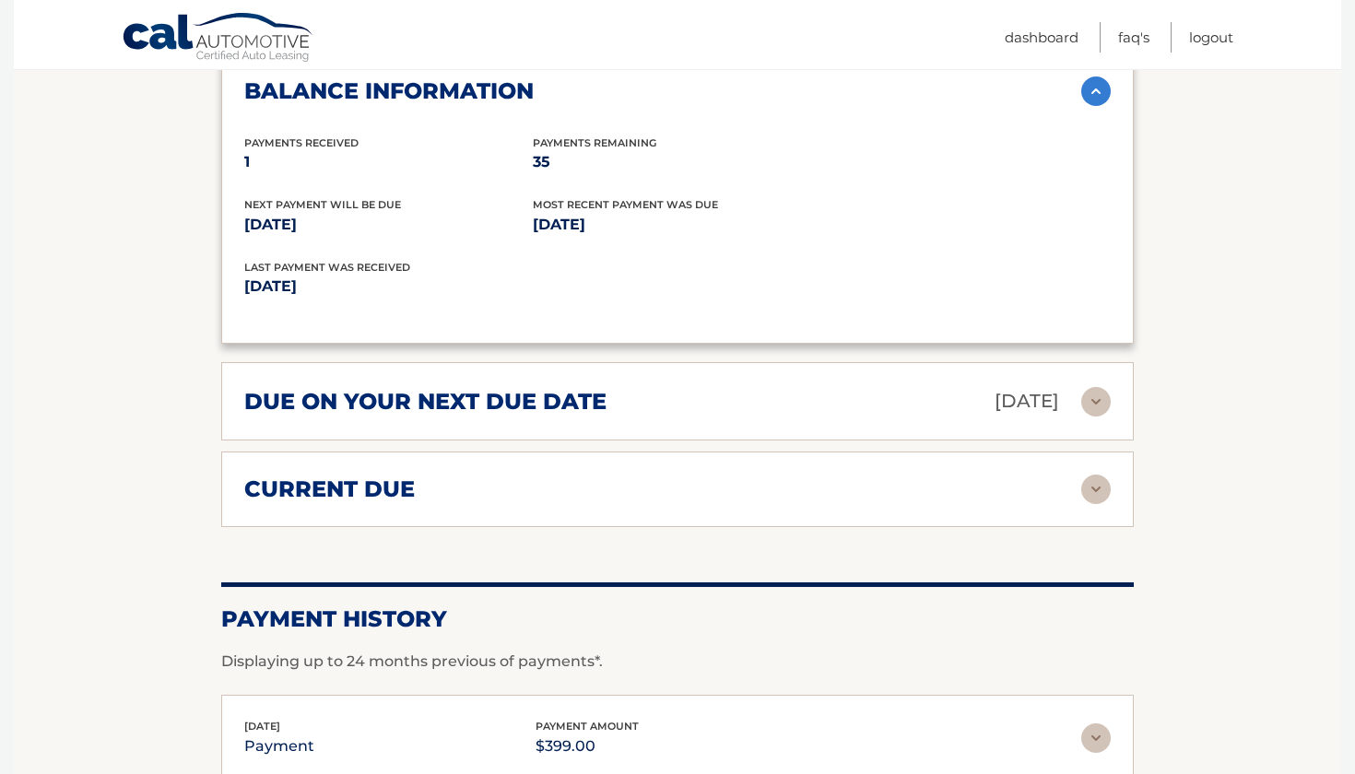
scroll to position [1105, 1]
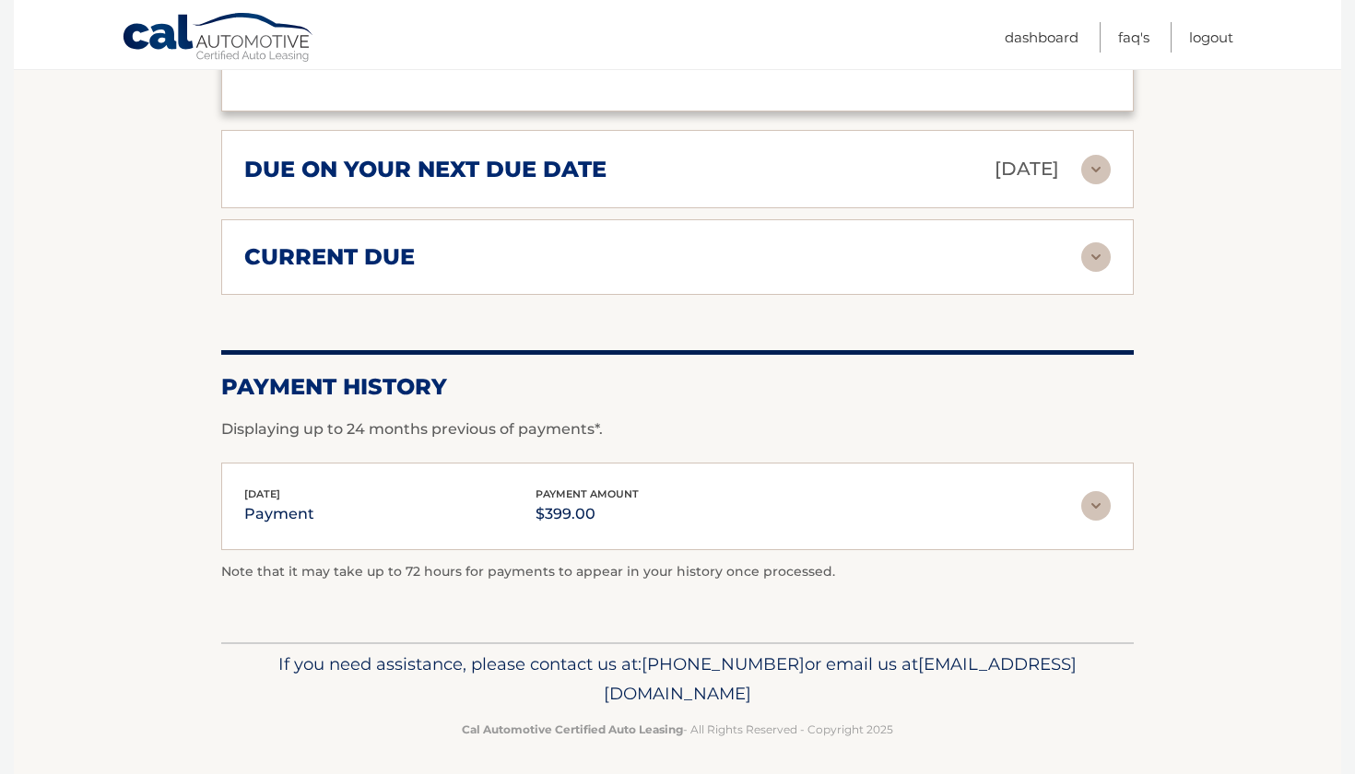
click at [1087, 511] on img at bounding box center [1095, 505] width 29 height 29
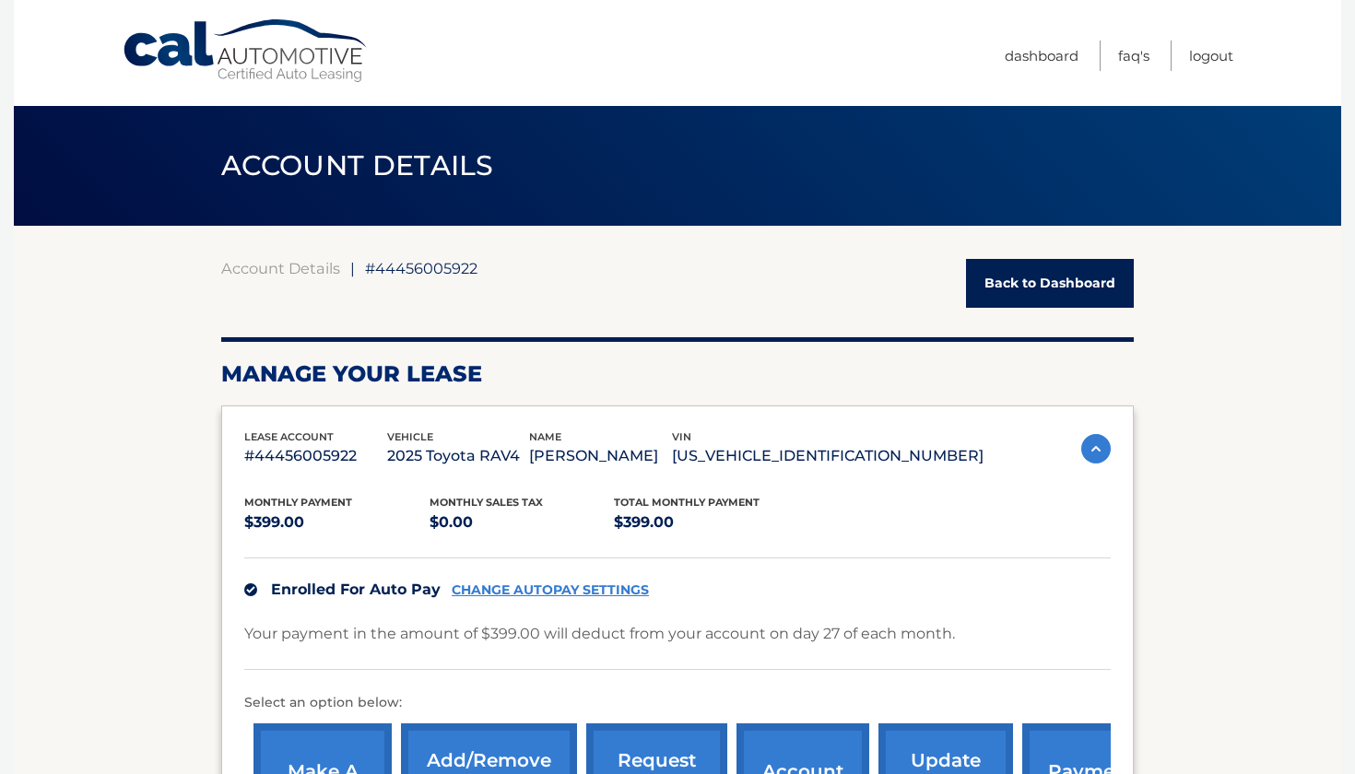
scroll to position [0, 0]
